Goal: Manage account settings

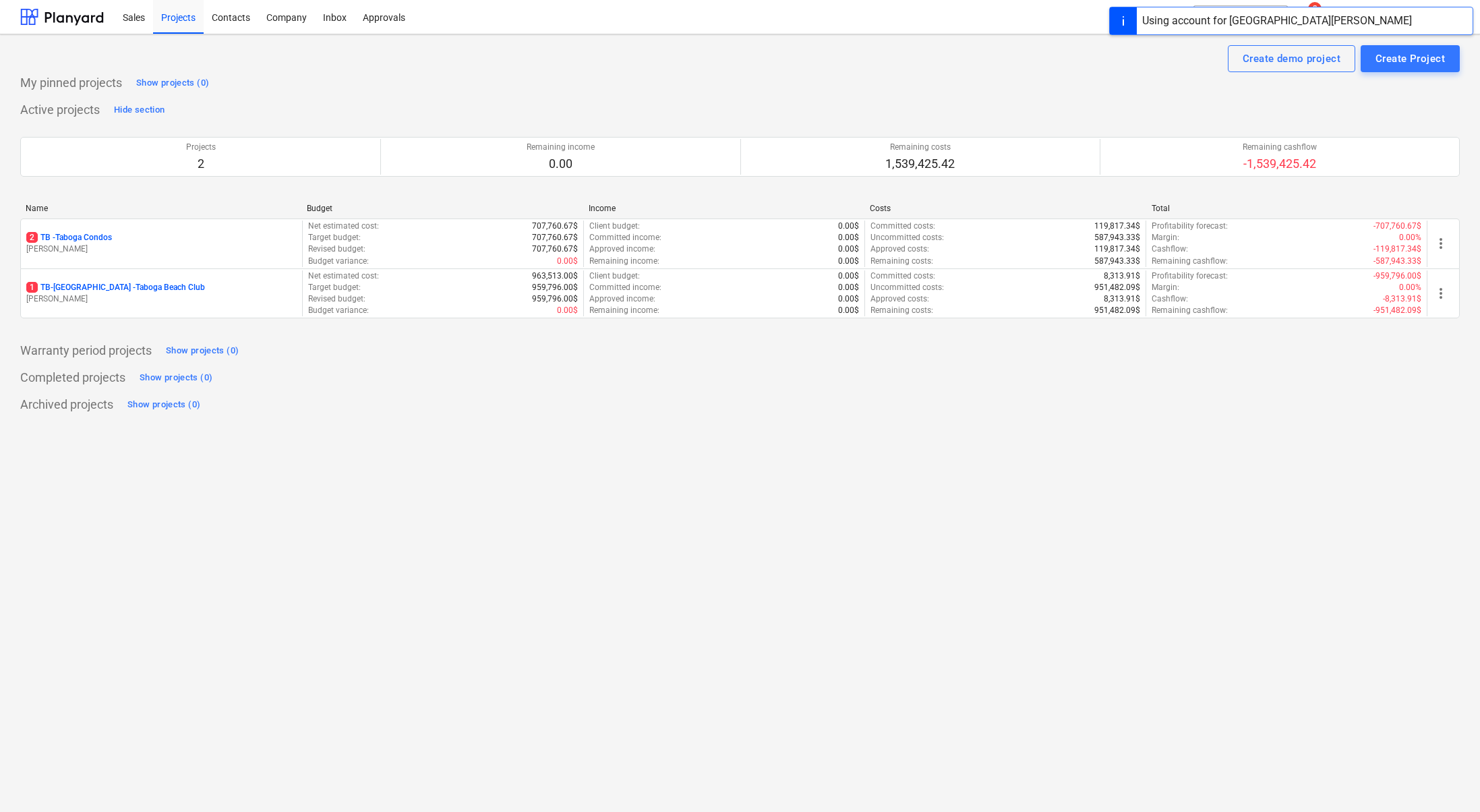
click at [1281, 21] on div "Using account for [GEOGRAPHIC_DATA][PERSON_NAME]" at bounding box center [1277, 21] width 270 height 16
click at [1424, 18] on span "[PERSON_NAME]" at bounding box center [1408, 16] width 67 height 11
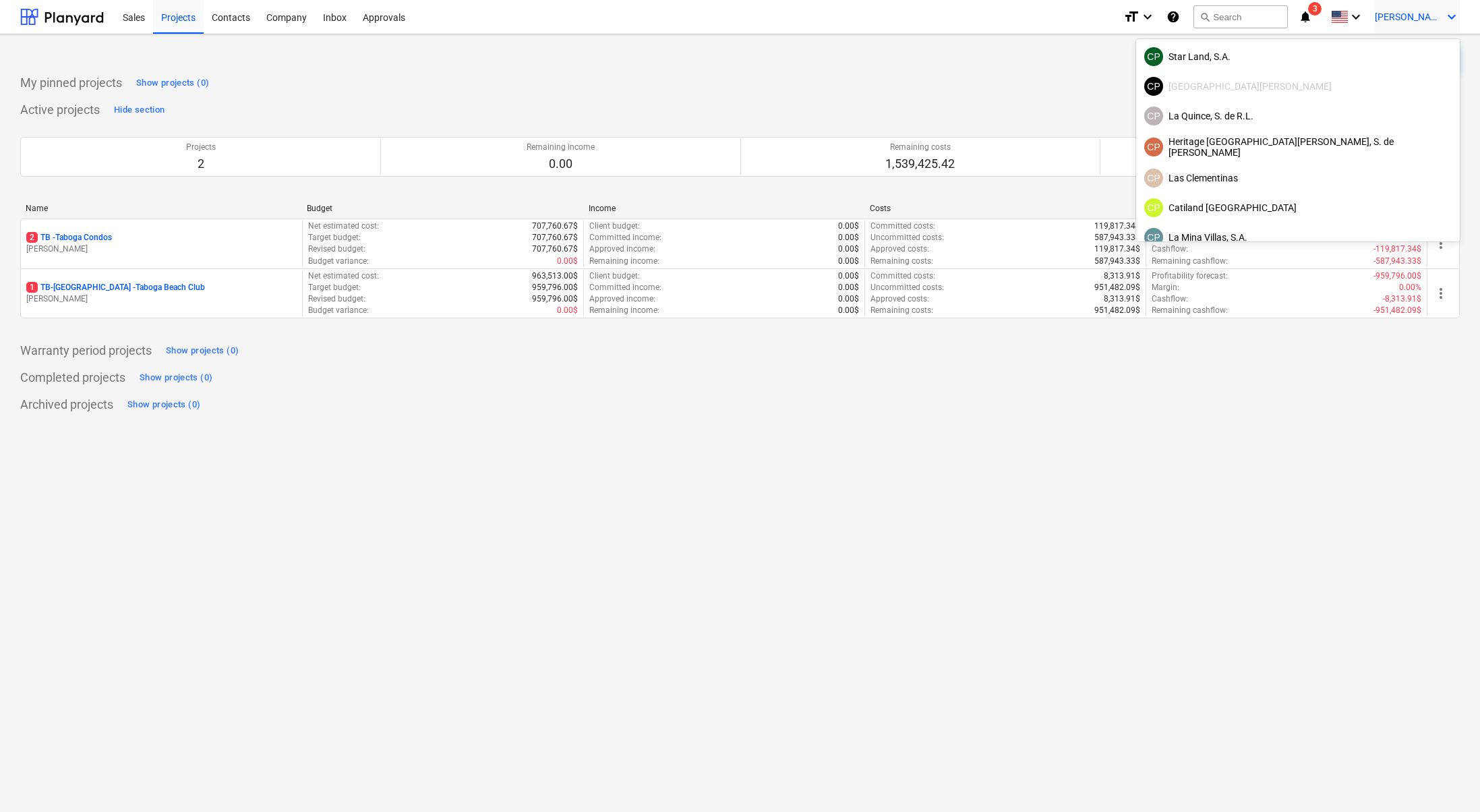
click at [91, 250] on div at bounding box center [740, 406] width 1480 height 812
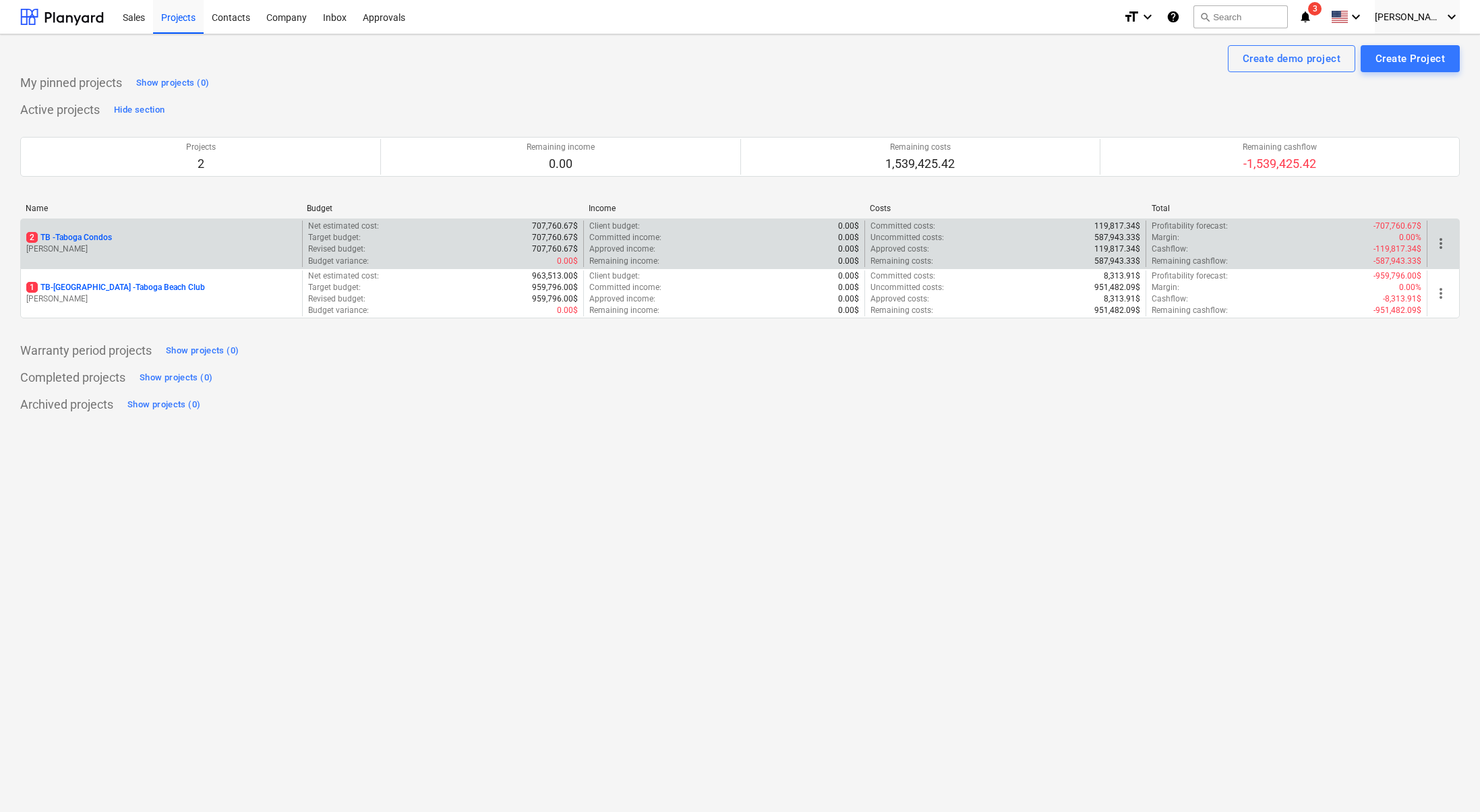
click at [88, 248] on p "[PERSON_NAME]" at bounding box center [161, 249] width 270 height 11
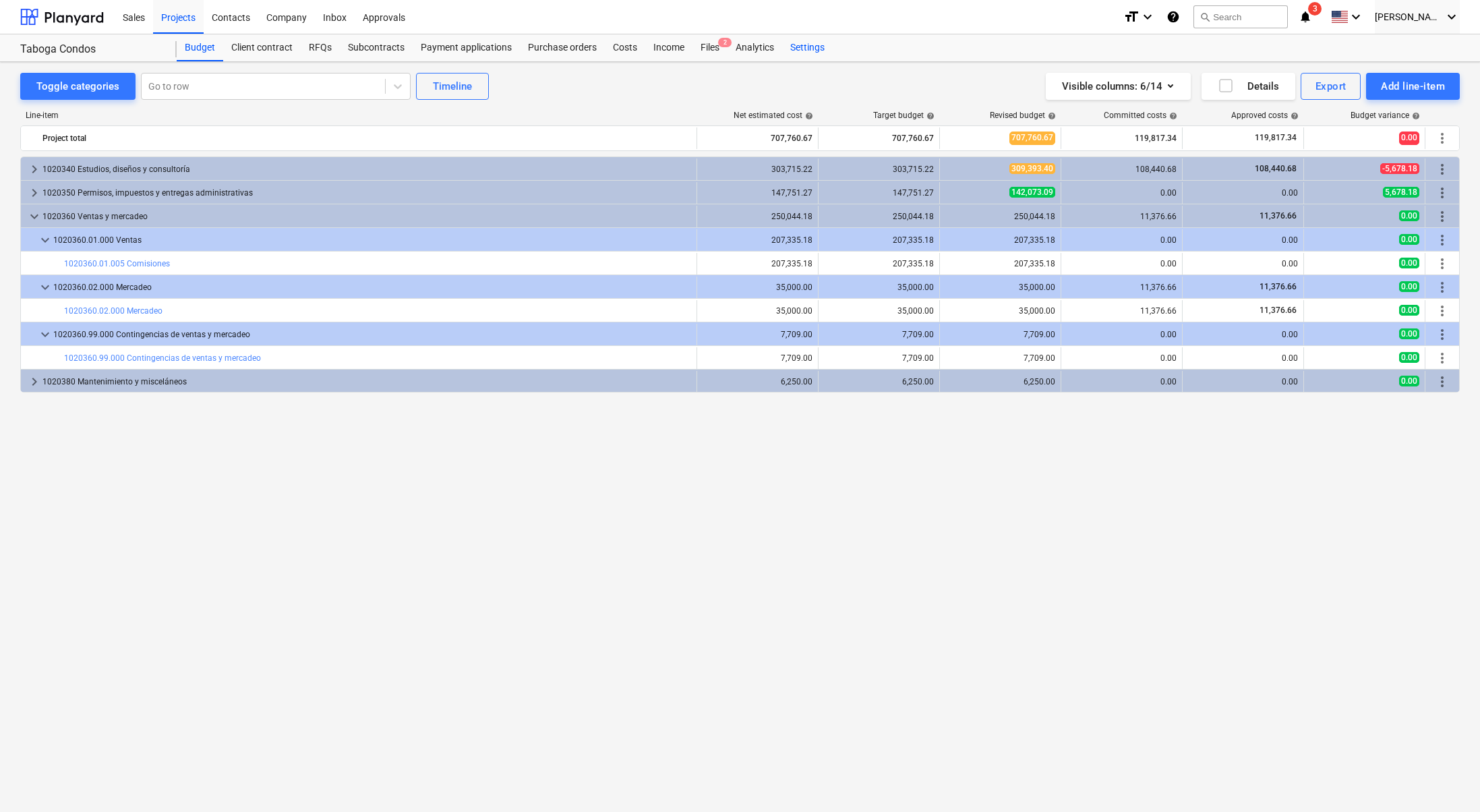
click at [789, 42] on div "Settings" at bounding box center [807, 48] width 51 height 27
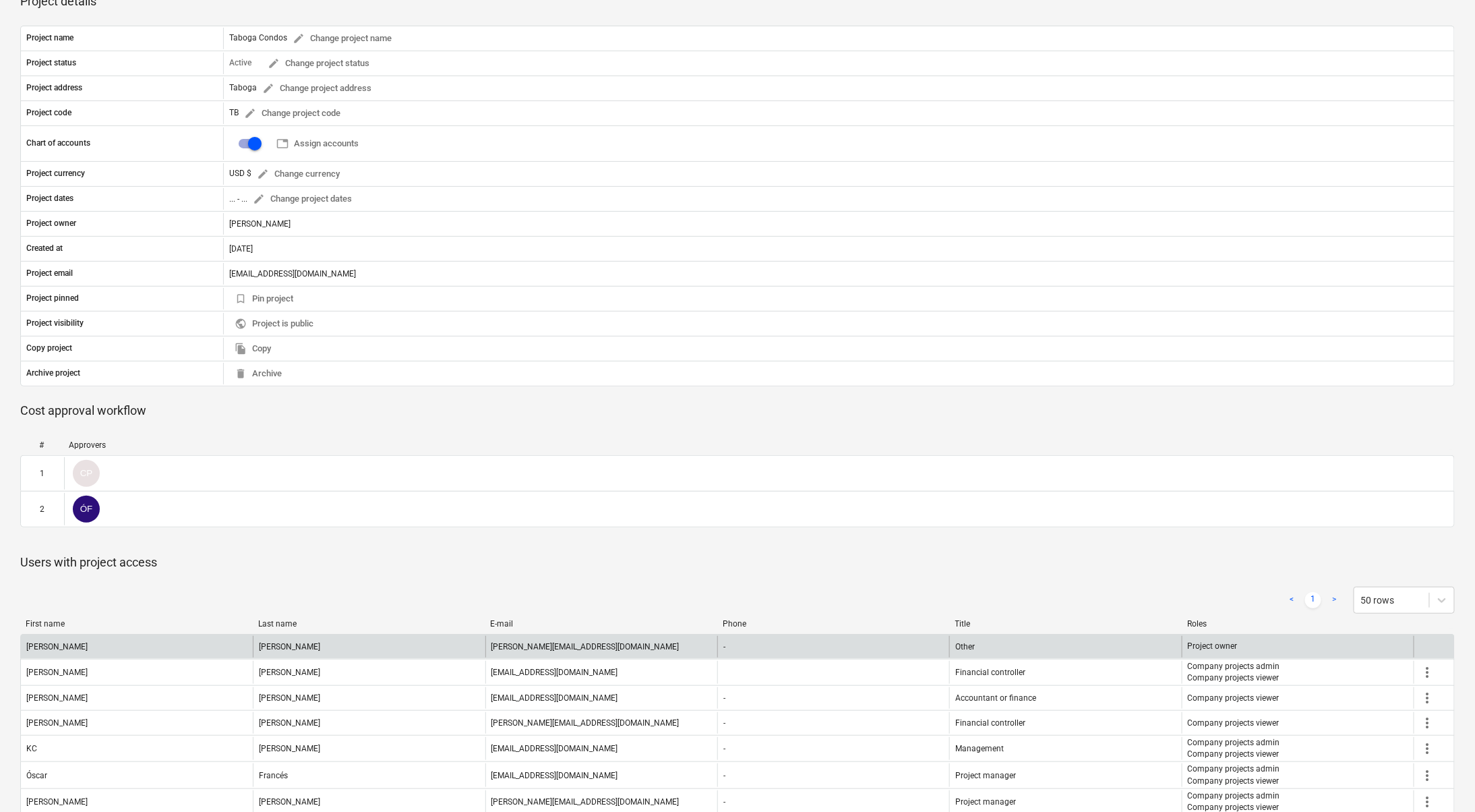
scroll to position [204, 0]
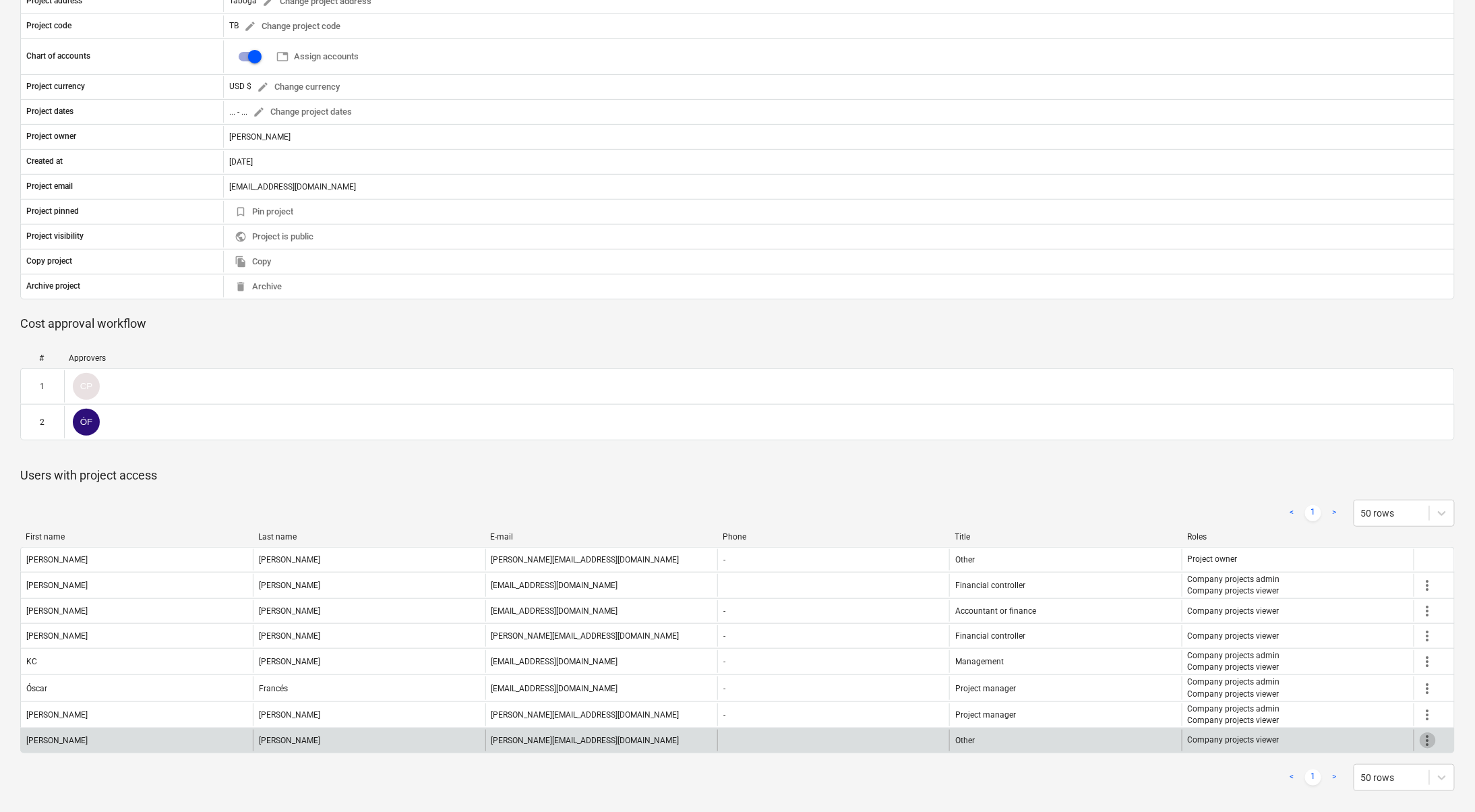
click at [1425, 732] on span "more_vert" at bounding box center [1428, 740] width 16 height 16
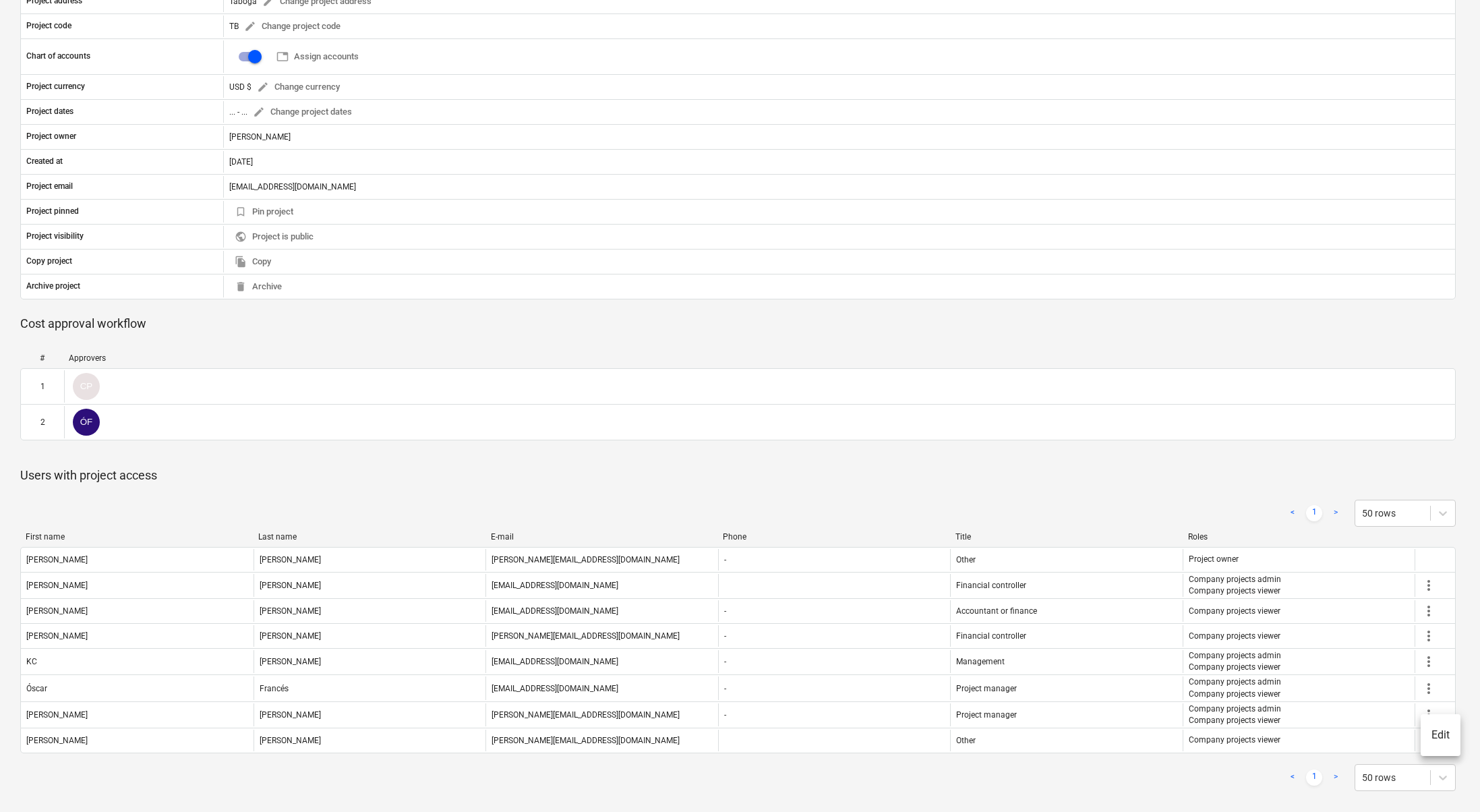
click at [1444, 736] on li "Edit" at bounding box center [1441, 734] width 40 height 31
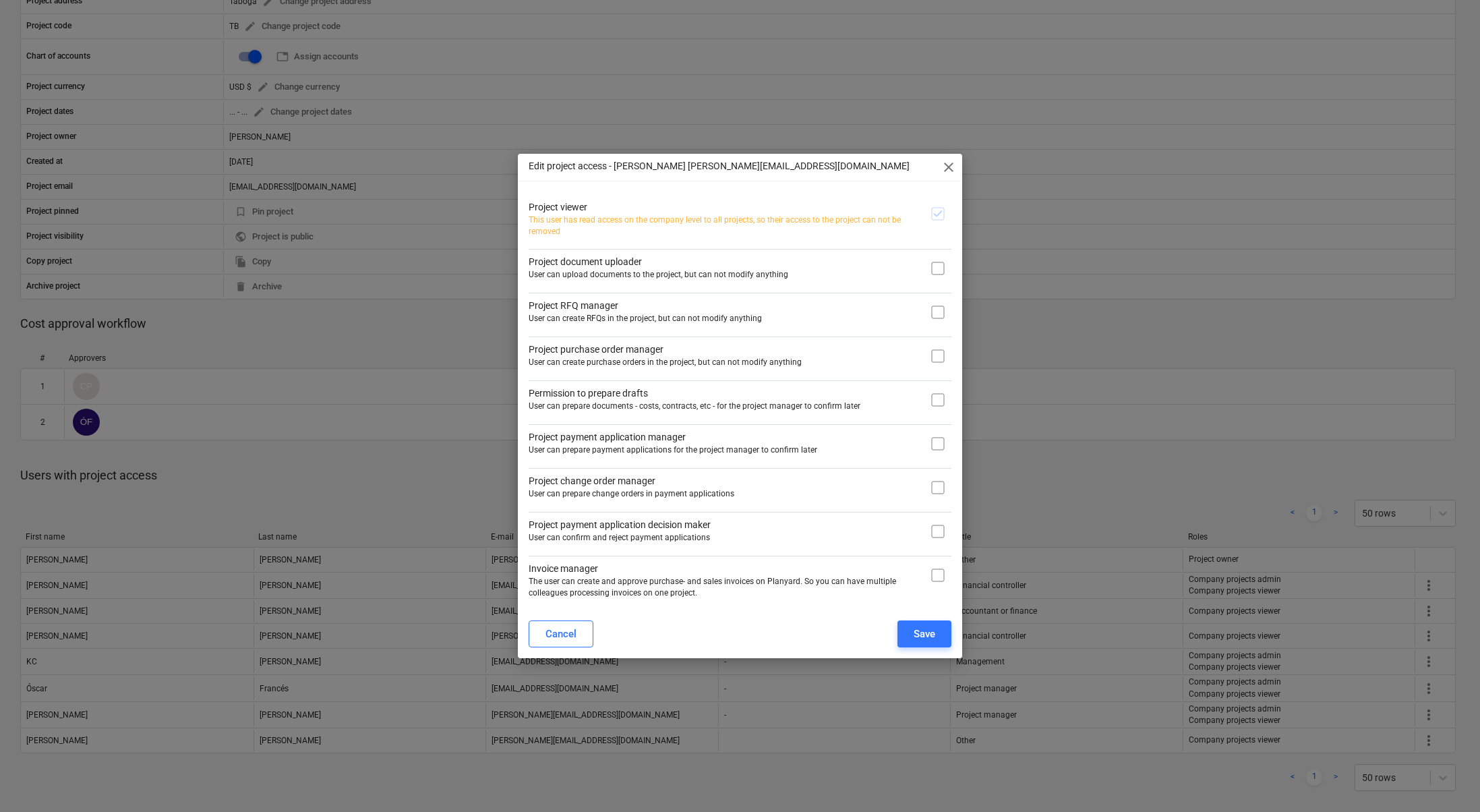
click at [940, 268] on input "checkbox" at bounding box center [938, 268] width 27 height 27
checkbox input "true"
click at [944, 570] on input "checkbox" at bounding box center [938, 575] width 27 height 27
checkbox input "true"
click at [922, 637] on div "Save" at bounding box center [924, 634] width 21 height 18
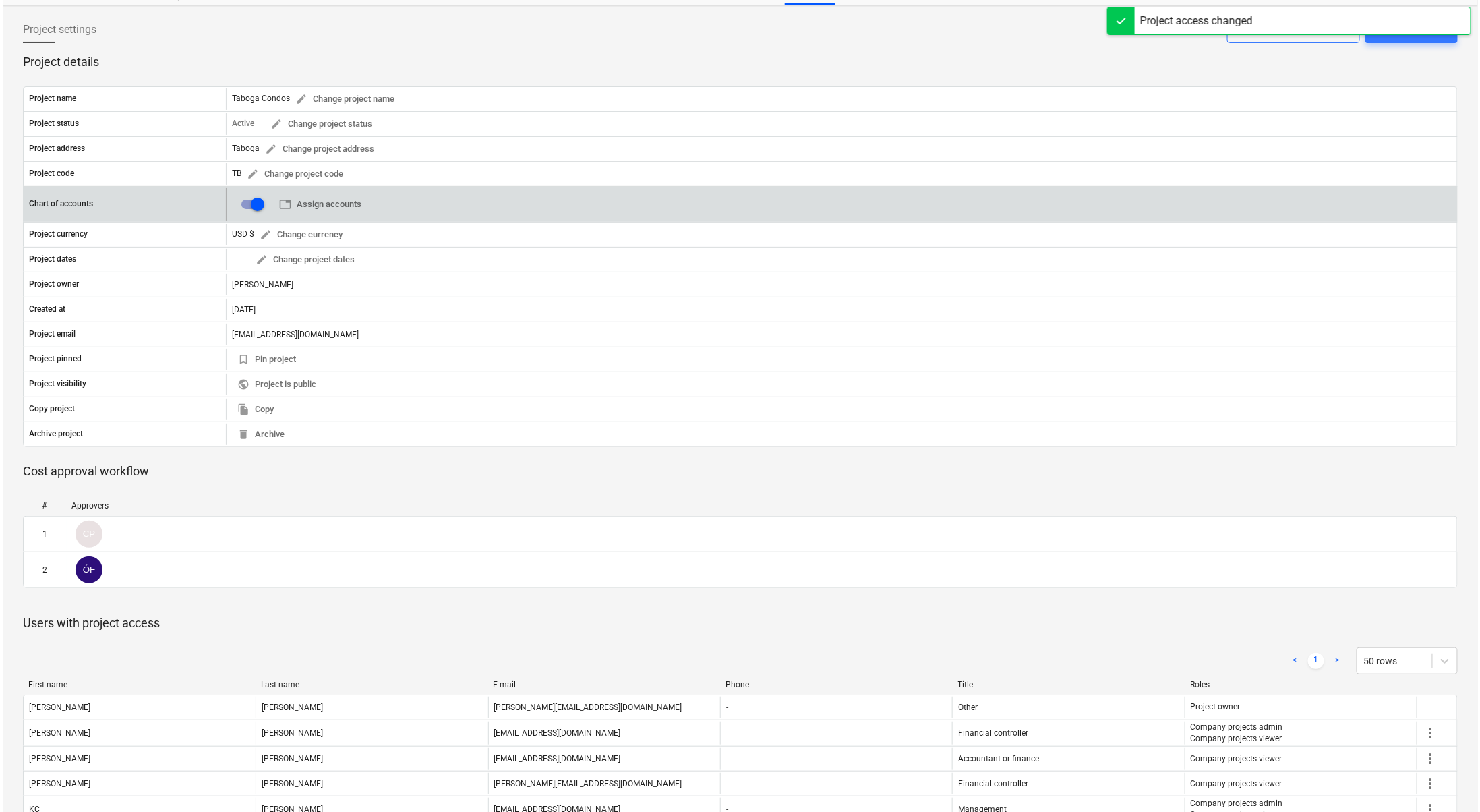
scroll to position [0, 0]
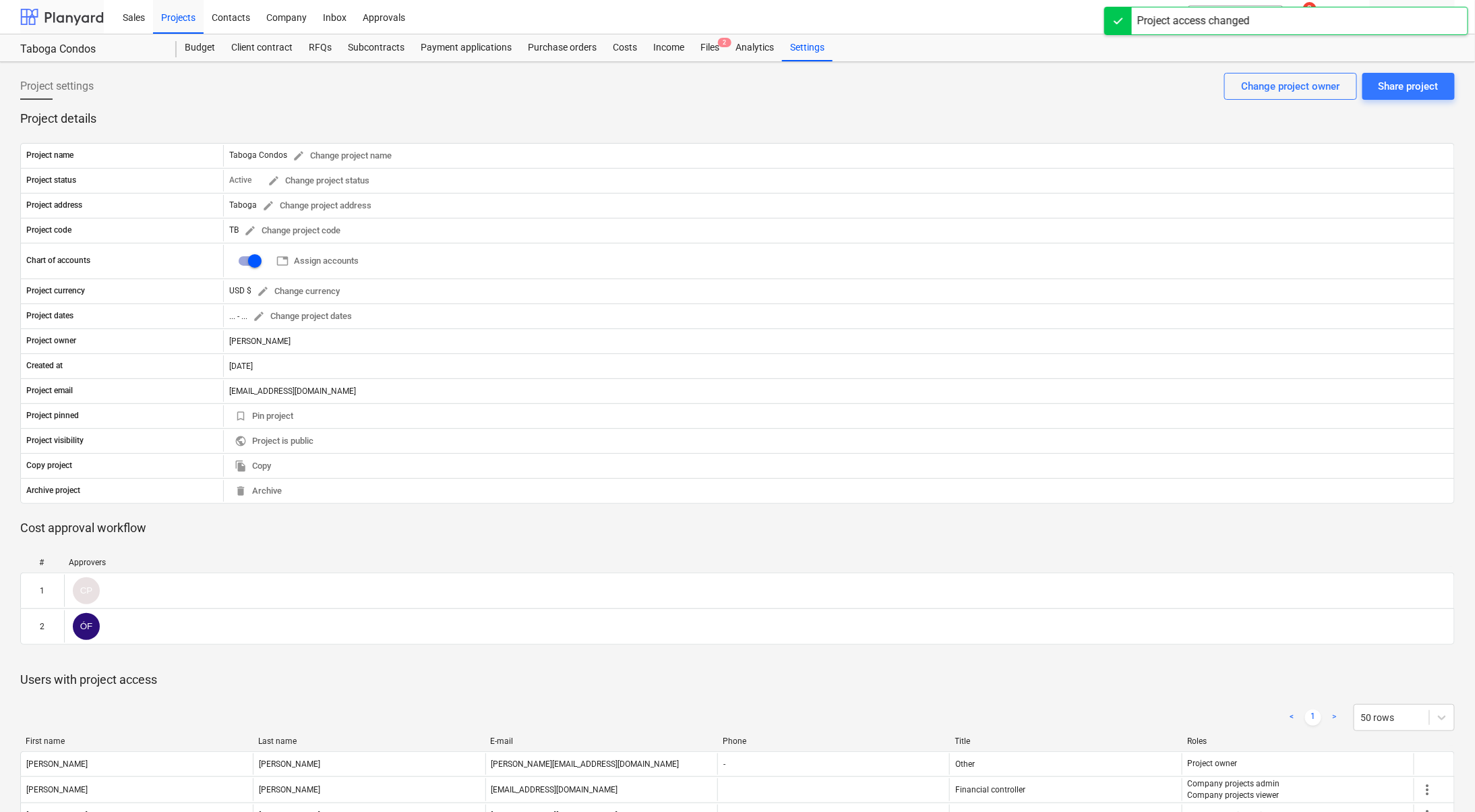
click at [81, 22] on div at bounding box center [61, 16] width 83 height 34
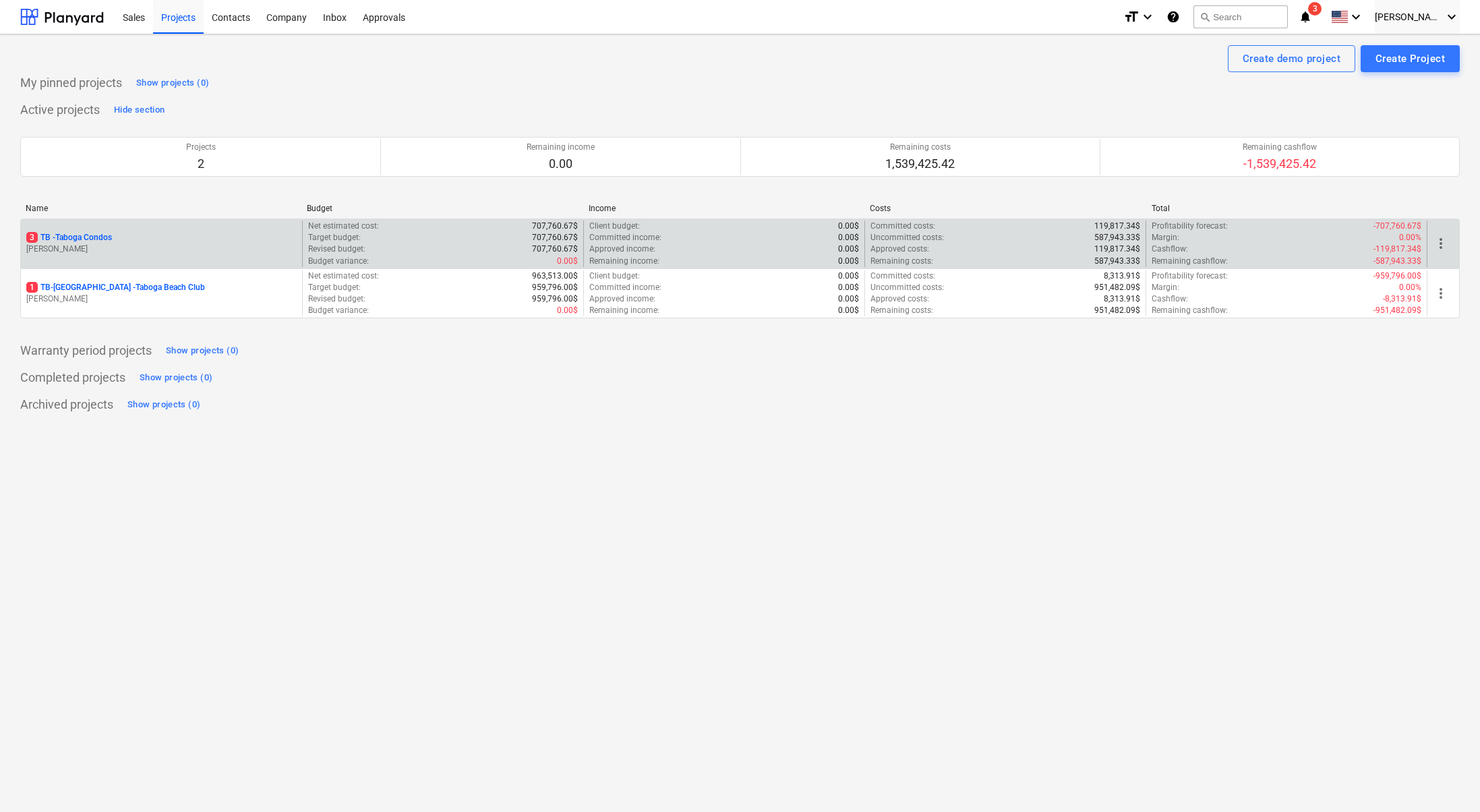
click at [89, 235] on p "3 TB - Taboga Condos" at bounding box center [69, 238] width 86 height 11
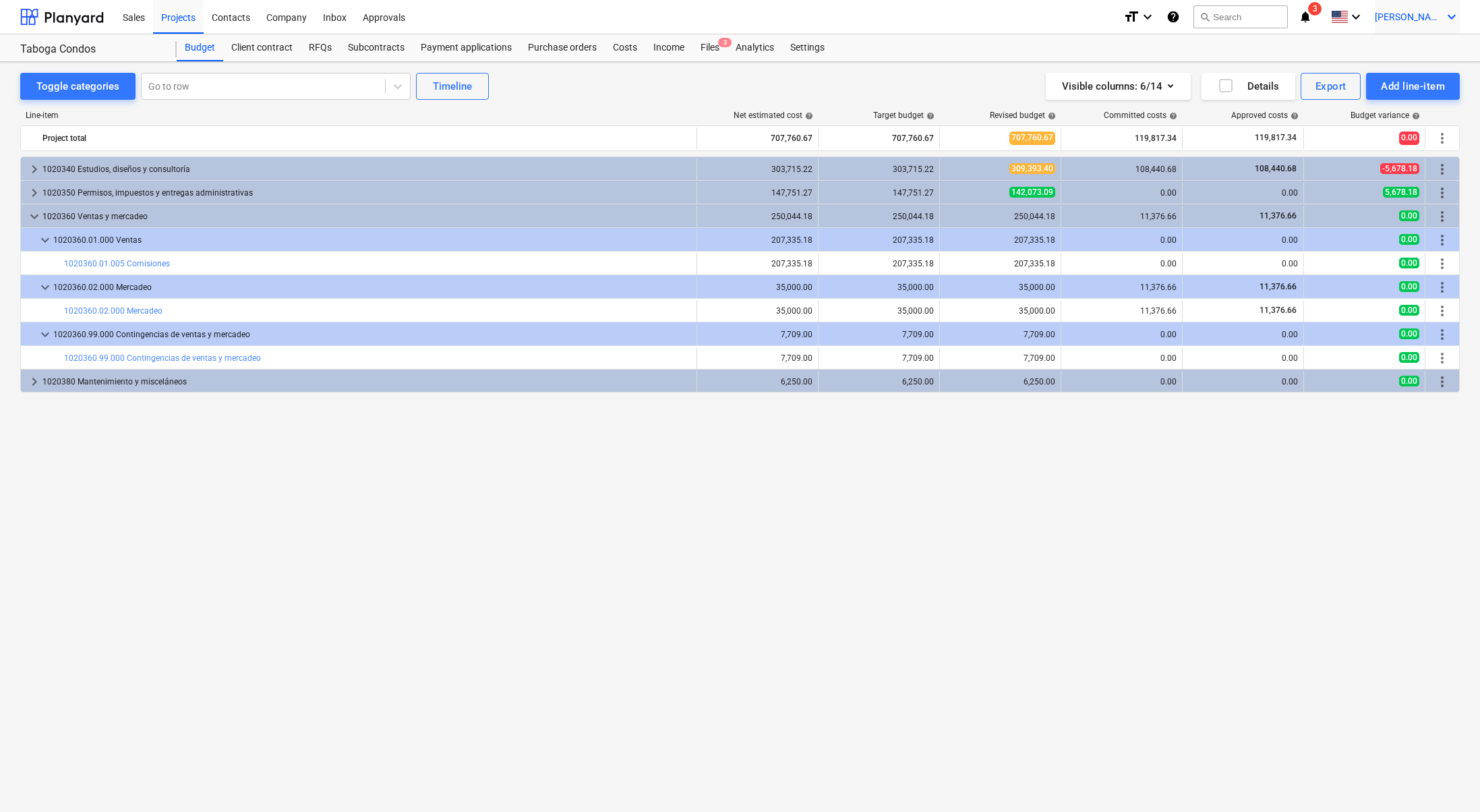
click at [1449, 18] on icon "keyboard_arrow_down" at bounding box center [1451, 16] width 16 height 16
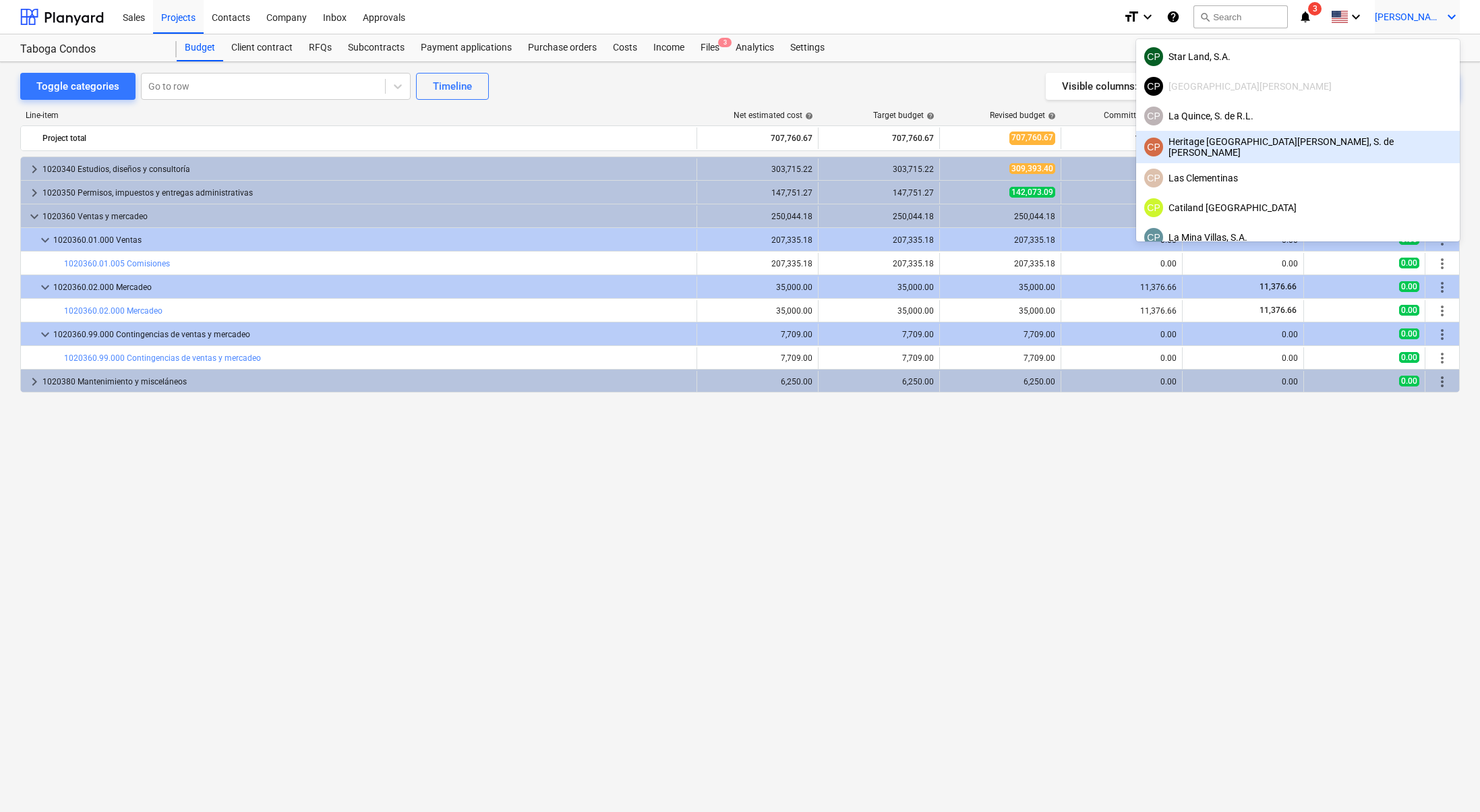
click at [1377, 146] on div "CP Heritage [GEOGRAPHIC_DATA][PERSON_NAME], S. de [PERSON_NAME]" at bounding box center [1297, 147] width 308 height 21
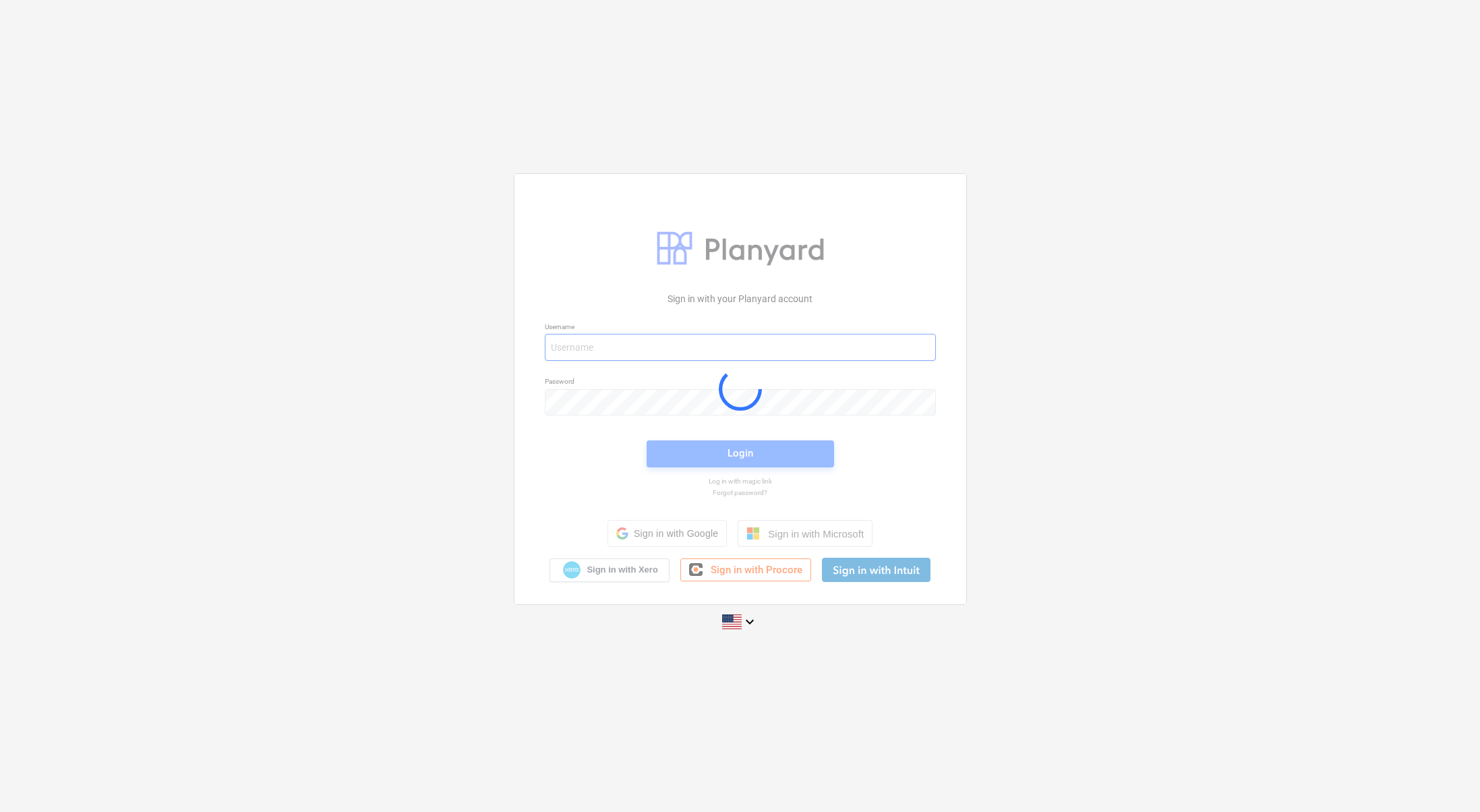
type input "[PERSON_NAME][EMAIL_ADDRESS][DOMAIN_NAME]"
